Goal: Task Accomplishment & Management: Manage account settings

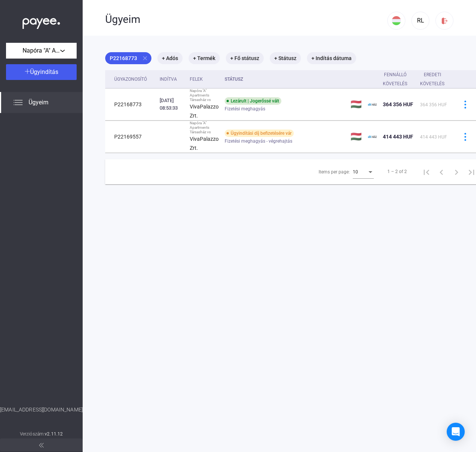
click at [22, 104] on img at bounding box center [18, 102] width 9 height 9
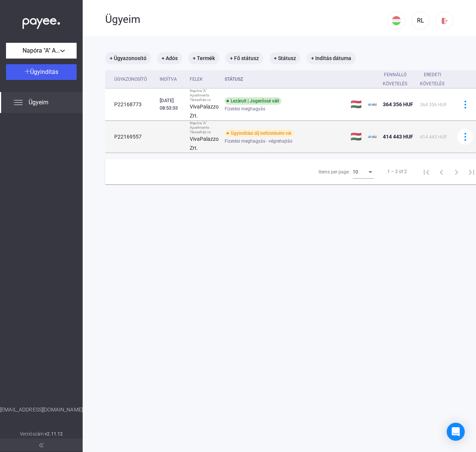
click at [137, 137] on td "P22169557" at bounding box center [130, 137] width 51 height 32
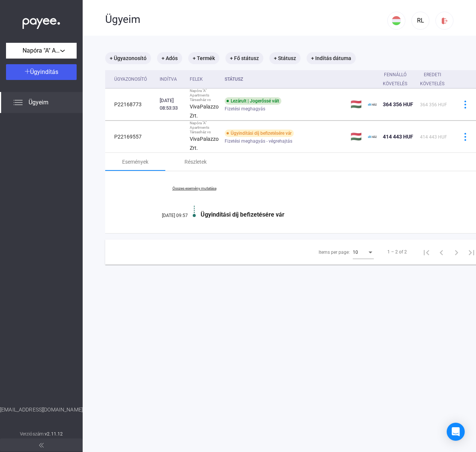
click at [373, 255] on div "Items per page:" at bounding box center [370, 252] width 7 height 6
click at [433, 195] on div at bounding box center [238, 226] width 476 height 452
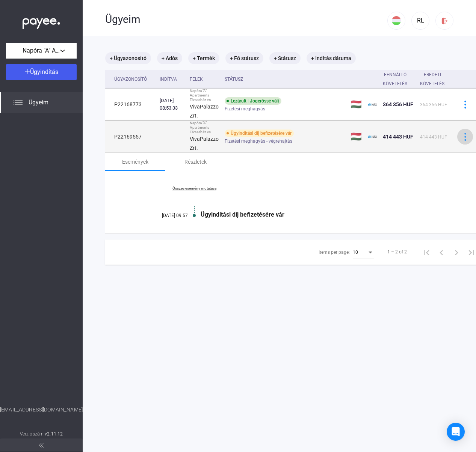
click at [468, 134] on img at bounding box center [465, 137] width 8 height 8
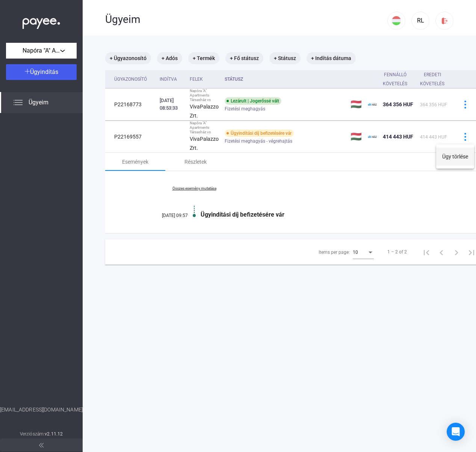
click at [460, 154] on button "Ügy törlése" at bounding box center [455, 157] width 38 height 18
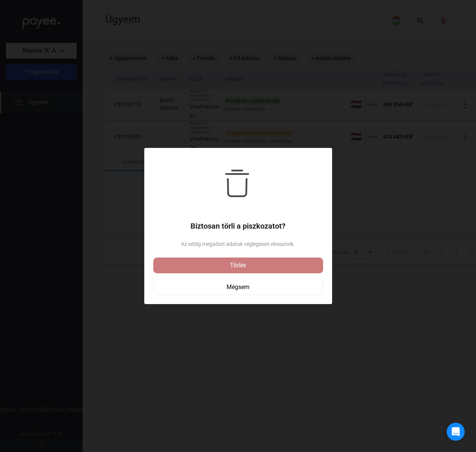
click at [241, 264] on div "Törlés" at bounding box center [237, 265] width 165 height 9
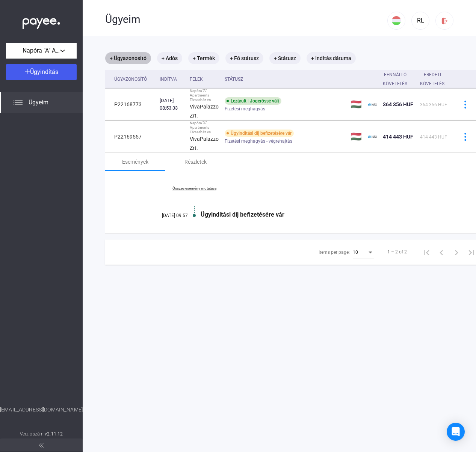
click at [137, 59] on mat-chip "+ Ügyazonosító" at bounding box center [128, 58] width 46 height 12
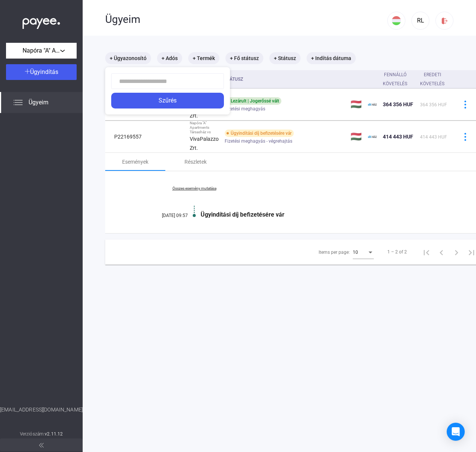
click at [170, 58] on div at bounding box center [238, 226] width 476 height 452
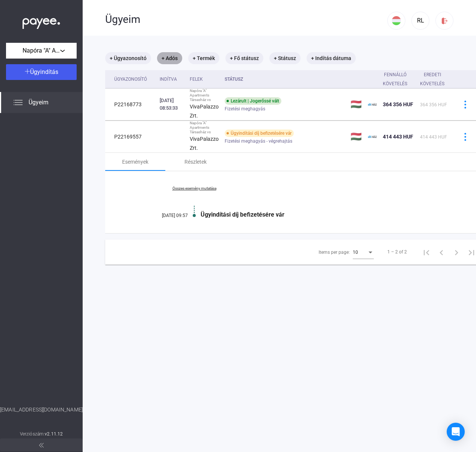
click at [172, 57] on mat-chip "+ Adós" at bounding box center [169, 58] width 25 height 12
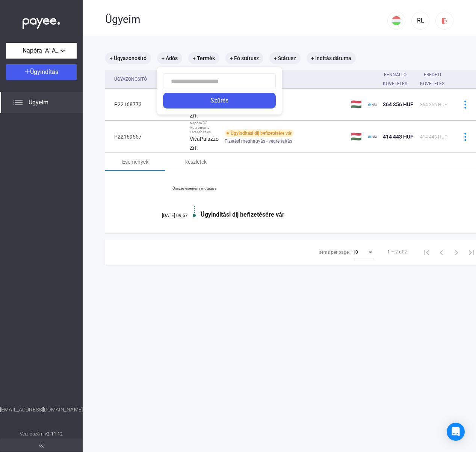
click at [205, 57] on div at bounding box center [238, 226] width 476 height 452
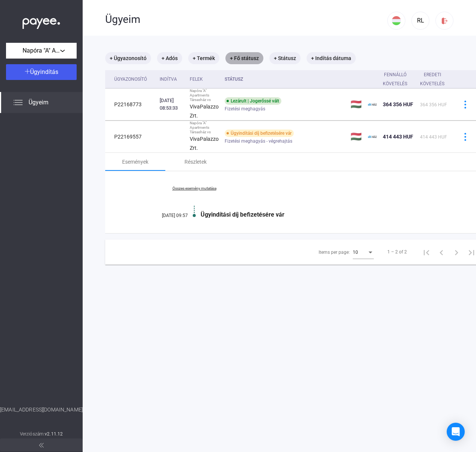
click at [257, 57] on mat-chip "+ Fő státusz" at bounding box center [244, 58] width 38 height 12
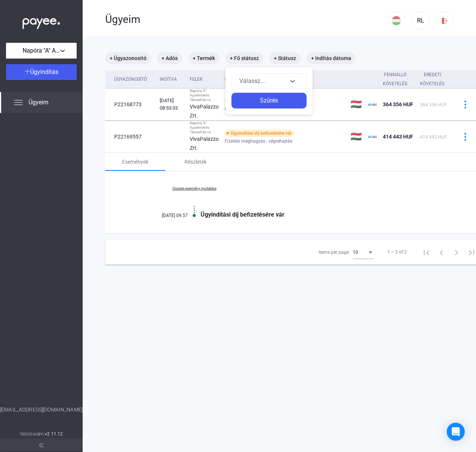
click at [288, 57] on div at bounding box center [238, 226] width 476 height 452
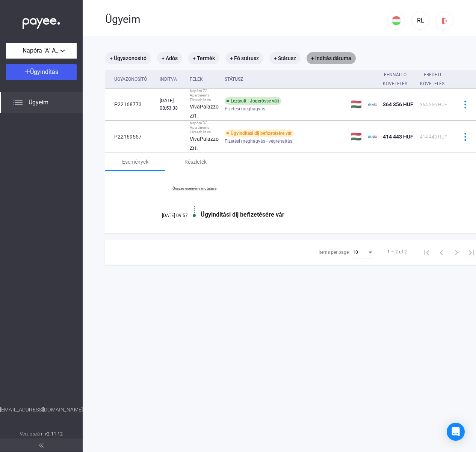
click at [329, 57] on mat-chip "+ Indítás dátuma" at bounding box center [330, 58] width 49 height 12
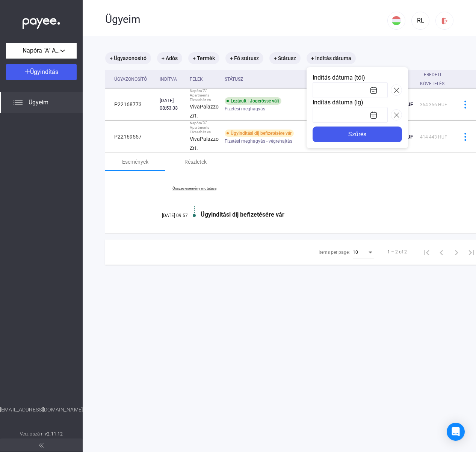
click at [47, 74] on div at bounding box center [238, 226] width 476 height 452
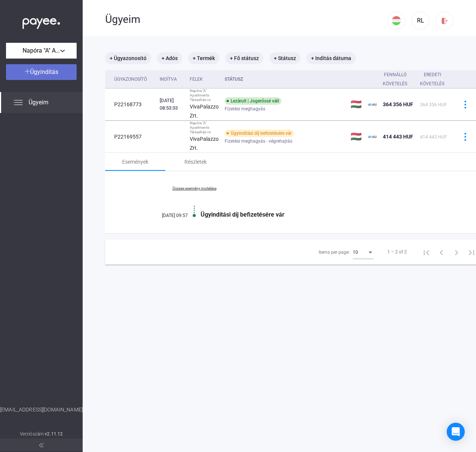
click at [45, 73] on span "Ügyindítás" at bounding box center [44, 71] width 28 height 7
